Goal: Check status: Check status

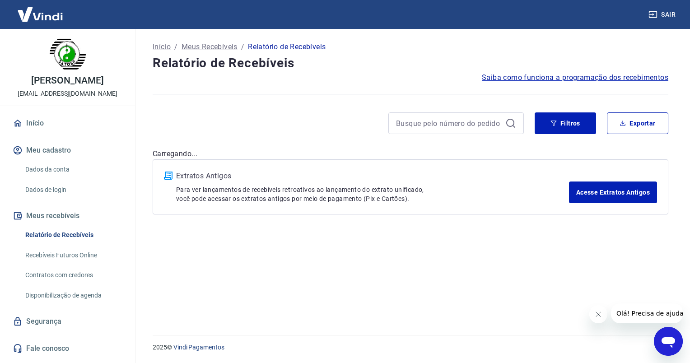
click at [599, 317] on icon "Fechar mensagem da empresa" at bounding box center [597, 314] width 7 height 7
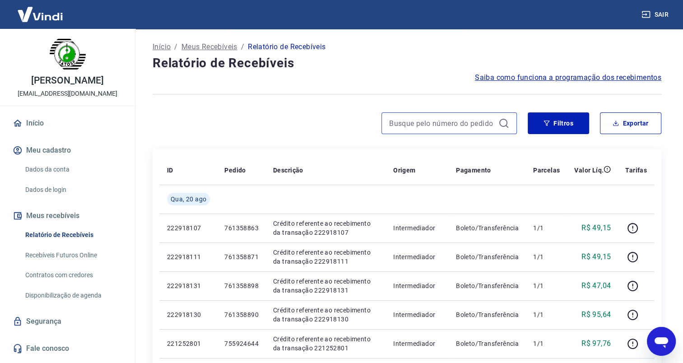
click at [448, 125] on input at bounding box center [442, 123] width 106 height 14
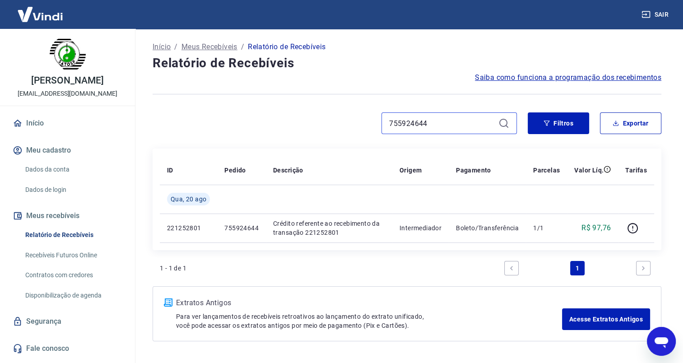
drag, startPoint x: 431, startPoint y: 124, endPoint x: 350, endPoint y: 122, distance: 81.3
click at [350, 122] on div "755924644" at bounding box center [335, 123] width 364 height 22
paste input "9"
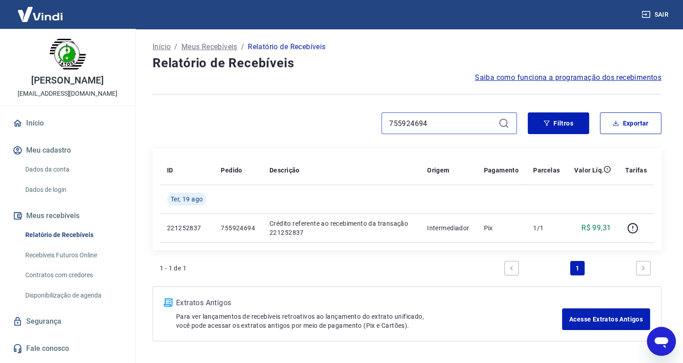
drag, startPoint x: 431, startPoint y: 121, endPoint x: 374, endPoint y: 122, distance: 57.3
click at [374, 122] on div "755924694" at bounding box center [335, 123] width 364 height 22
paste input "6135885"
drag, startPoint x: 436, startPoint y: 120, endPoint x: 372, endPoint y: 123, distance: 63.3
click at [372, 123] on div "761358854" at bounding box center [335, 123] width 364 height 22
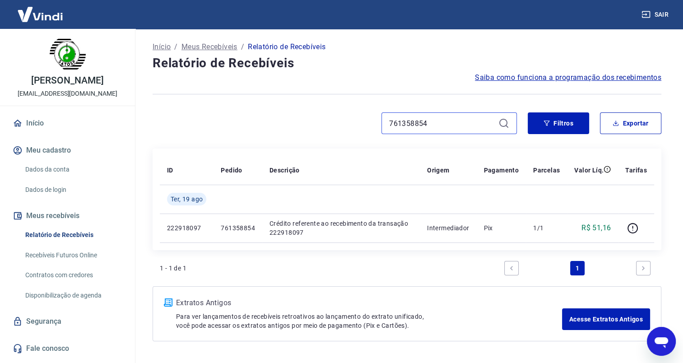
paste input "63"
drag, startPoint x: 430, startPoint y: 119, endPoint x: 377, endPoint y: 121, distance: 52.8
click at [377, 121] on div "761358863" at bounding box center [335, 123] width 364 height 22
paste input "7"
drag, startPoint x: 416, startPoint y: 125, endPoint x: 361, endPoint y: 130, distance: 55.7
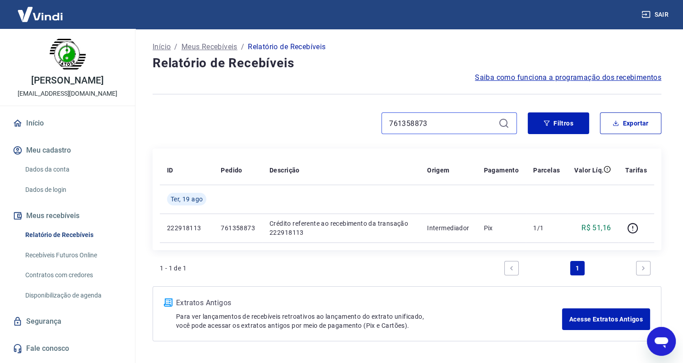
click at [361, 130] on div "761358873" at bounding box center [335, 123] width 364 height 22
paste input "1"
drag, startPoint x: 431, startPoint y: 123, endPoint x: 350, endPoint y: 124, distance: 81.2
click at [350, 124] on div "761358871" at bounding box center [335, 123] width 364 height 22
paste input "90"
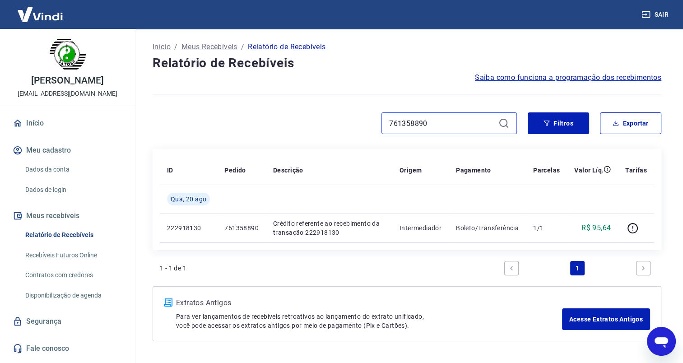
drag, startPoint x: 440, startPoint y: 119, endPoint x: 334, endPoint y: 118, distance: 107.0
click at [334, 118] on div "761358890" at bounding box center [335, 123] width 364 height 22
paste input "8"
drag, startPoint x: 428, startPoint y: 118, endPoint x: 373, endPoint y: 121, distance: 54.7
click at [373, 121] on div "761358898" at bounding box center [335, 123] width 364 height 22
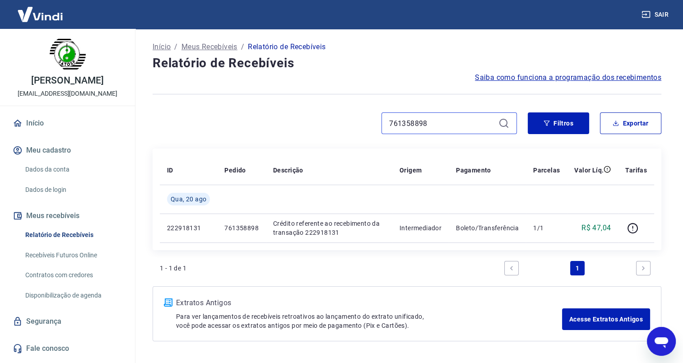
paste input "931"
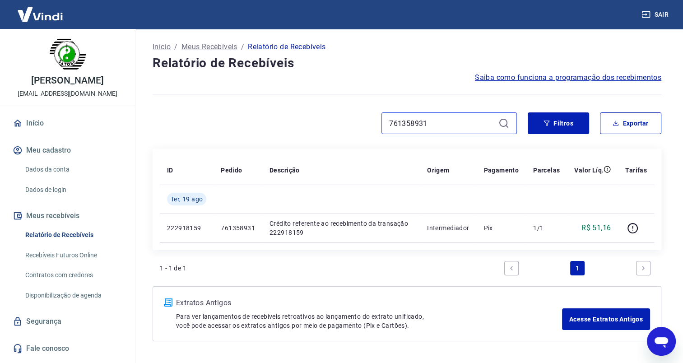
drag, startPoint x: 433, startPoint y: 126, endPoint x: 317, endPoint y: 128, distance: 116.0
click at [317, 128] on div "761358931" at bounding box center [335, 123] width 364 height 22
paste input "47"
type input "761358947"
